Goal: Task Accomplishment & Management: Manage account settings

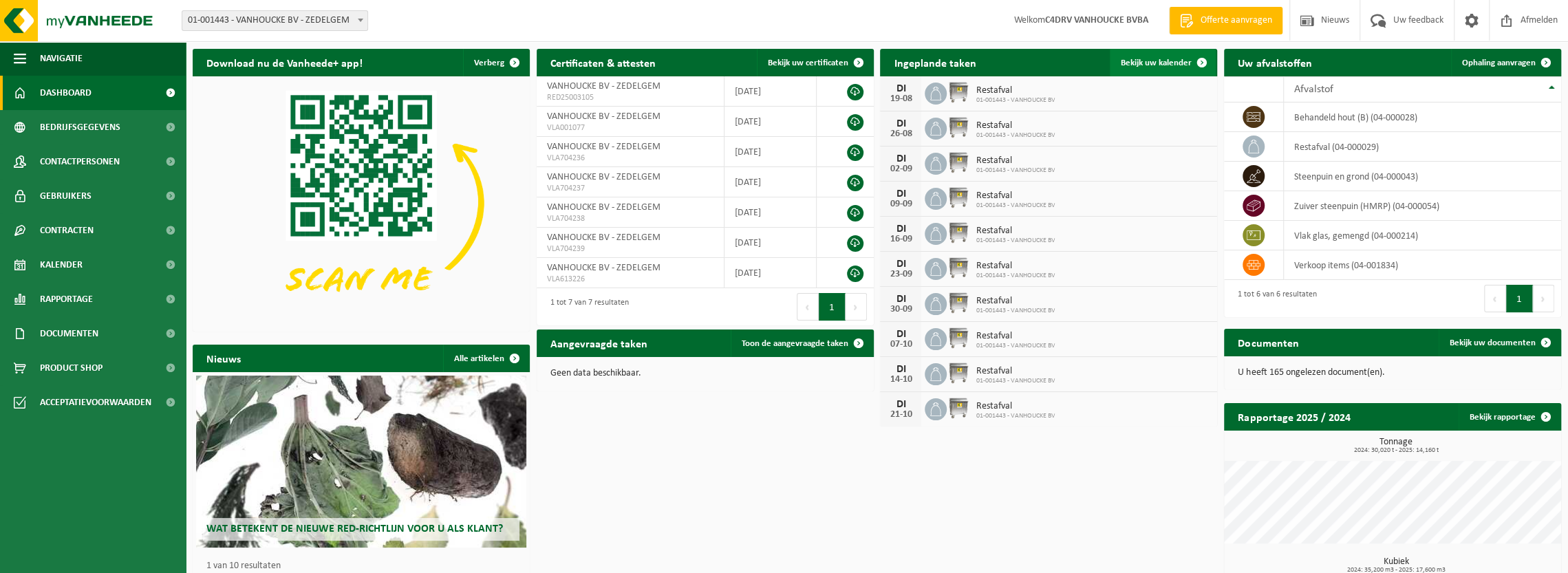
click at [1189, 56] on span at bounding box center [1202, 62] width 27 height 27
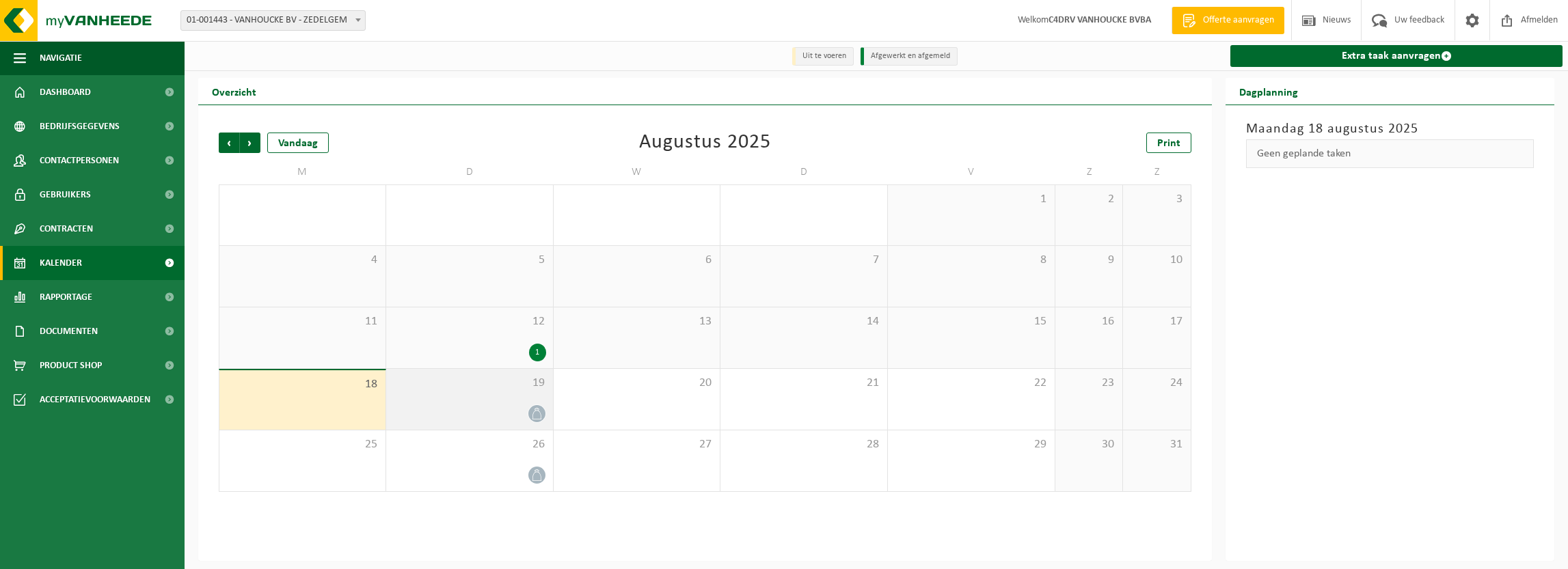
click at [512, 405] on div at bounding box center [470, 413] width 153 height 18
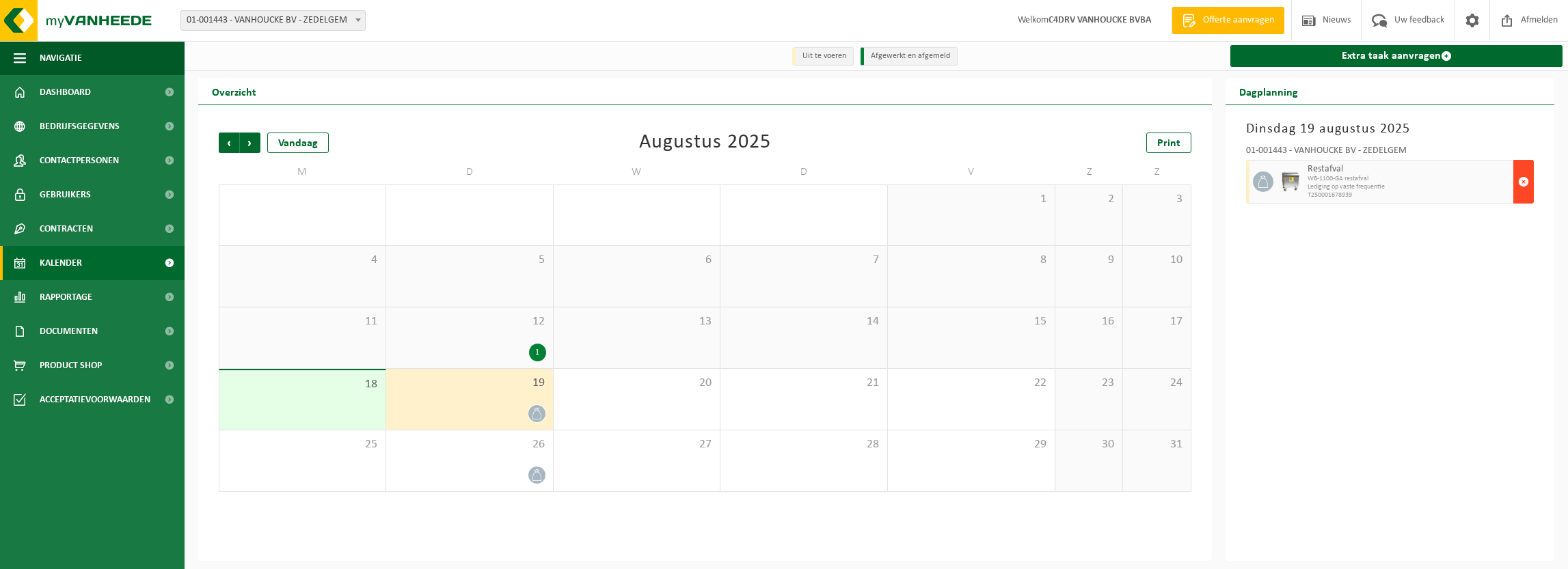
click at [1522, 181] on span "button" at bounding box center [1523, 181] width 11 height 27
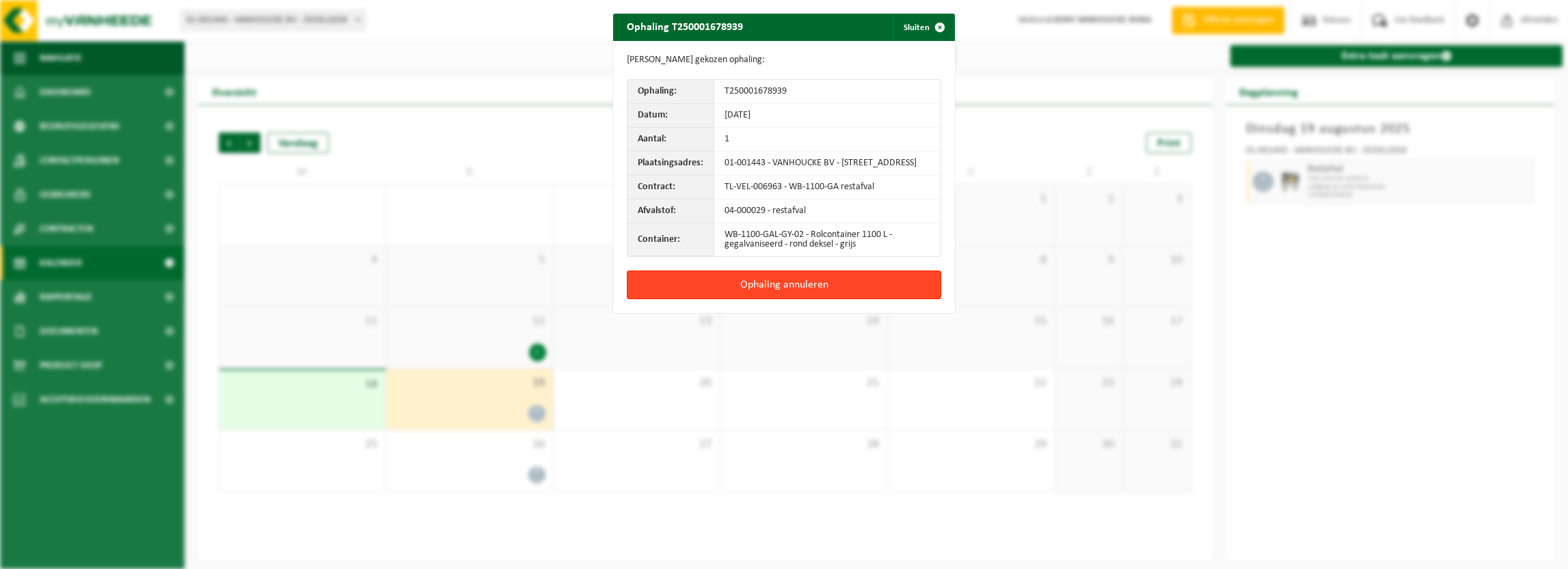
click at [819, 283] on button "Ophaling annuleren" at bounding box center [784, 284] width 314 height 29
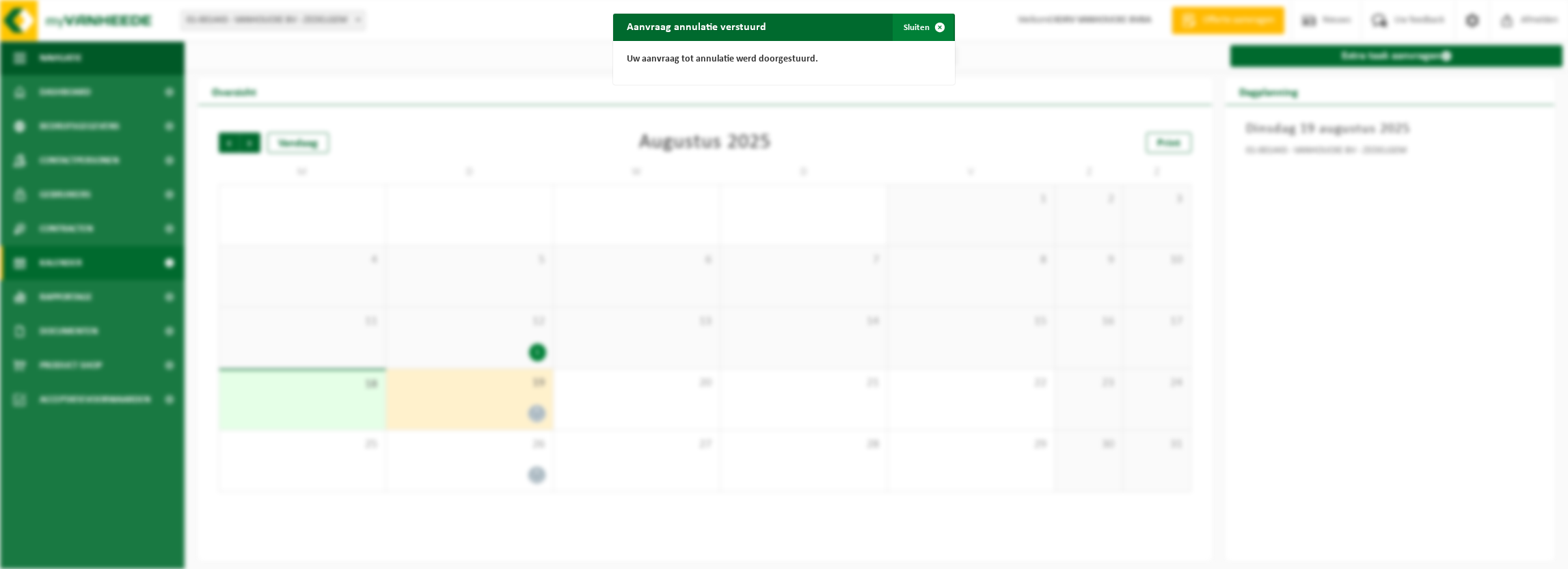
click at [935, 26] on span "button" at bounding box center [940, 27] width 27 height 27
